Goal: Information Seeking & Learning: Check status

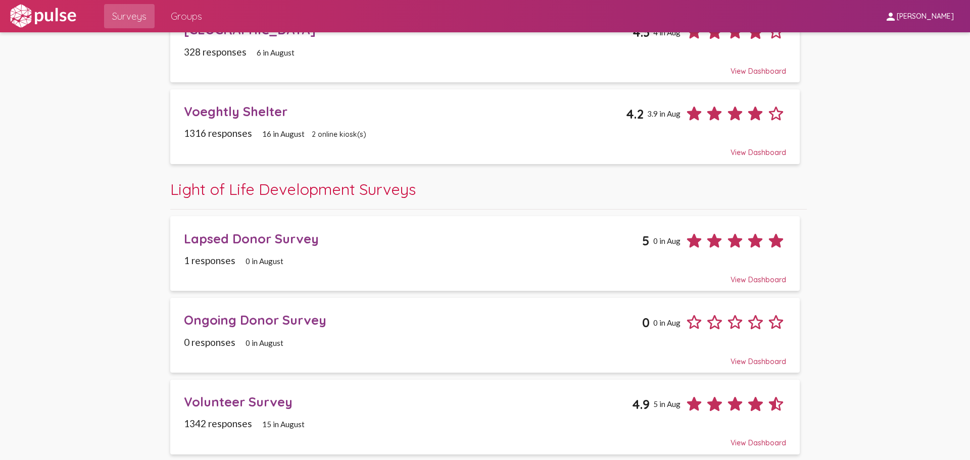
scroll to position [253, 0]
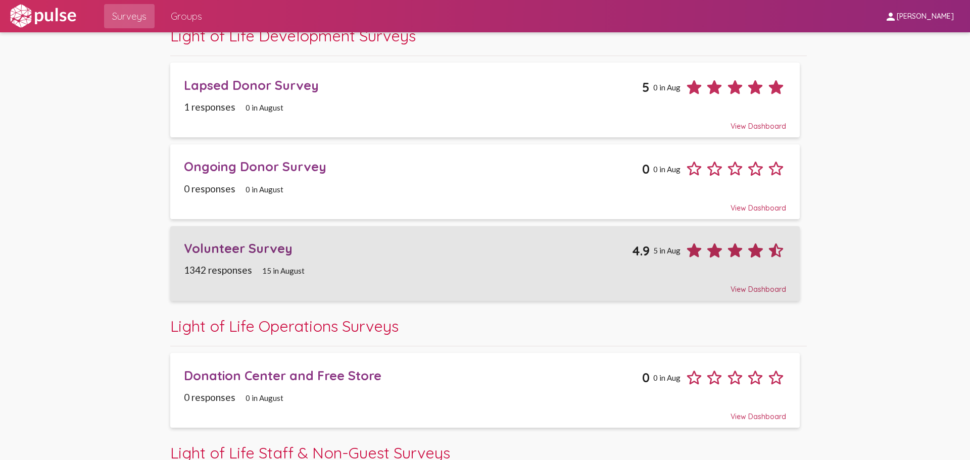
click at [247, 250] on div "Volunteer Survey" at bounding box center [408, 249] width 448 height 16
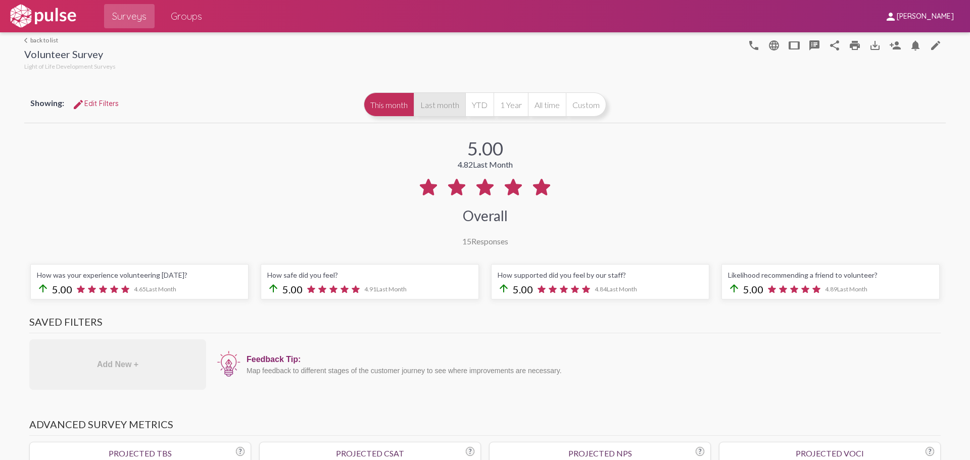
click at [442, 108] on button "Last month" at bounding box center [440, 104] width 52 height 24
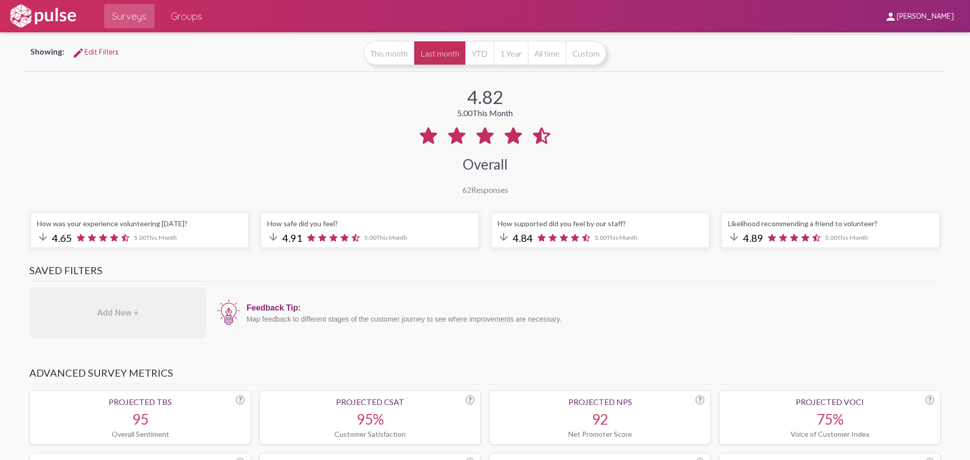
scroll to position [51, 0]
click at [386, 53] on button "This month" at bounding box center [389, 54] width 50 height 24
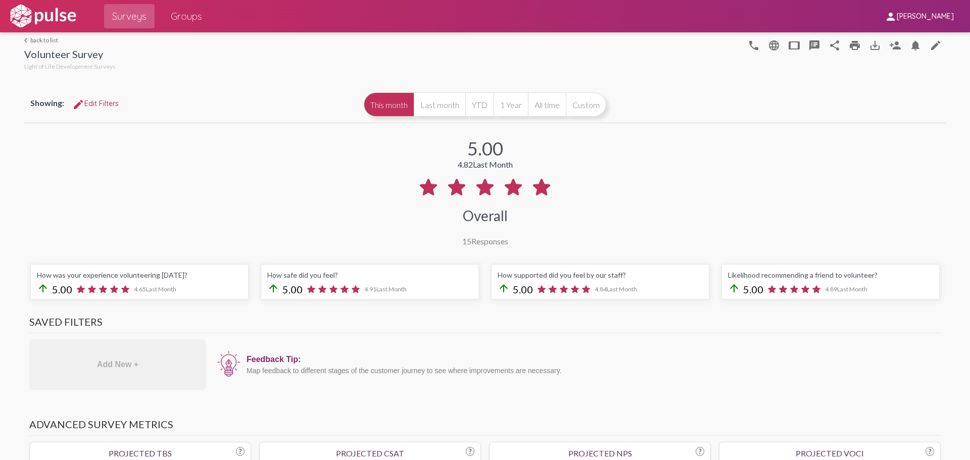
click at [181, 15] on span "Groups" at bounding box center [186, 16] width 31 height 18
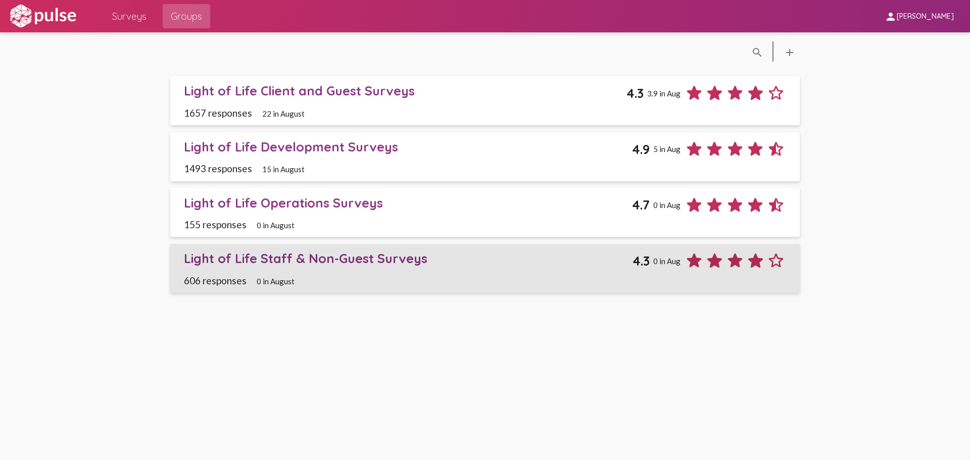
click at [252, 268] on div "Light of Life Staff & Non-Guest Surveys 4.3 0 in Aug" at bounding box center [485, 261] width 602 height 20
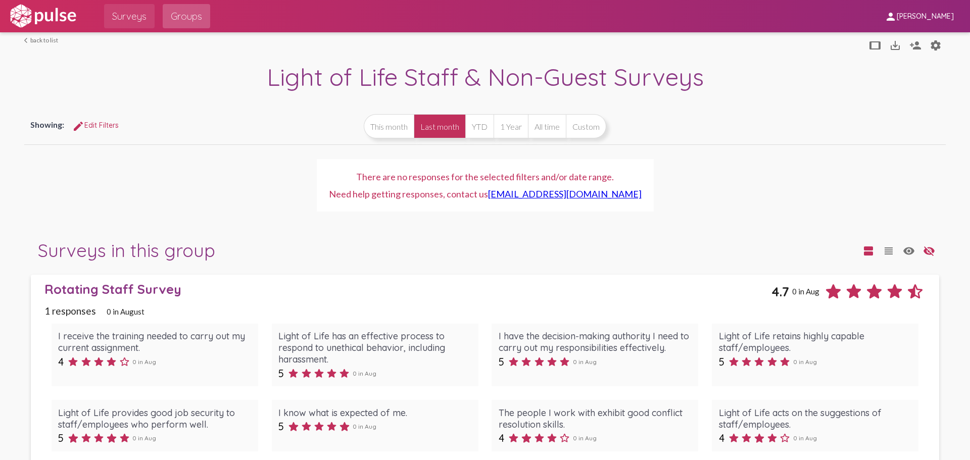
click at [133, 14] on span "Surveys" at bounding box center [129, 16] width 34 height 18
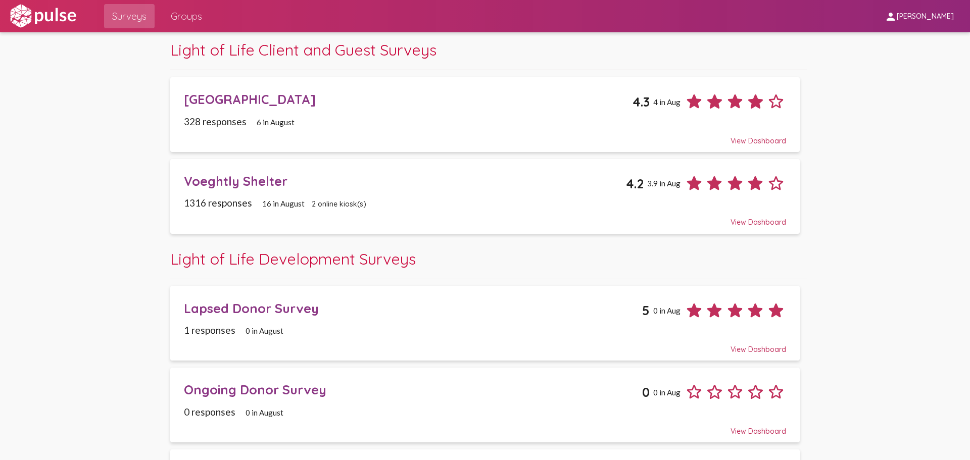
scroll to position [28, 0]
